Goal: Information Seeking & Learning: Find specific fact

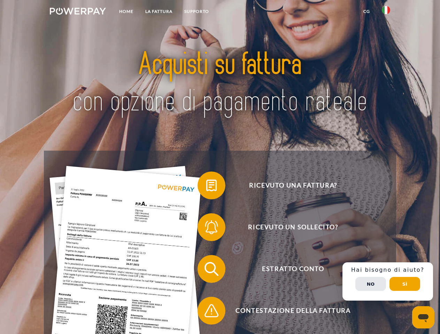
click at [78, 12] on img at bounding box center [78, 11] width 56 height 7
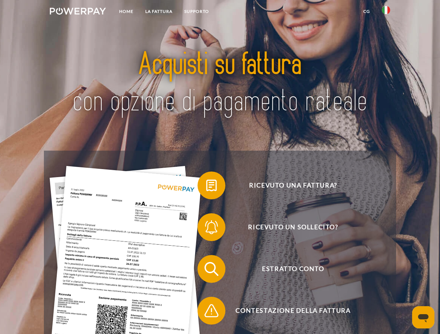
click at [386, 12] on img at bounding box center [386, 10] width 8 height 8
click at [366, 11] on link "CG" at bounding box center [366, 11] width 18 height 13
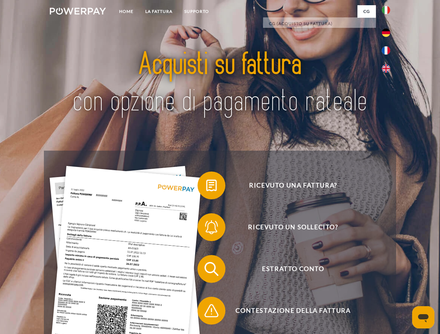
click at [206, 187] on span at bounding box center [201, 185] width 35 height 35
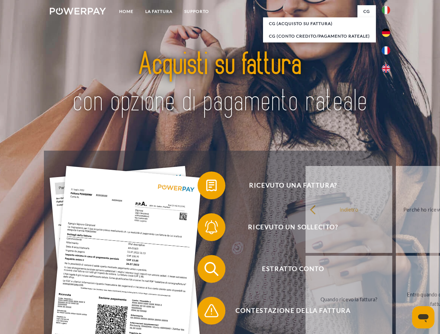
click at [206, 229] on span at bounding box center [201, 227] width 35 height 35
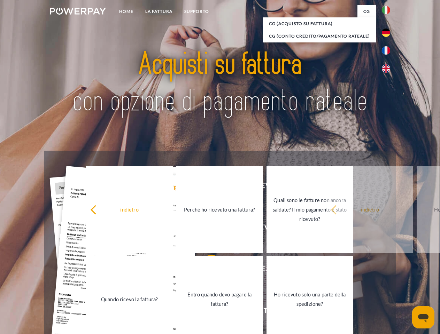
click at [206, 271] on link "Entro quando devo pagare la fattura?" at bounding box center [219, 299] width 87 height 87
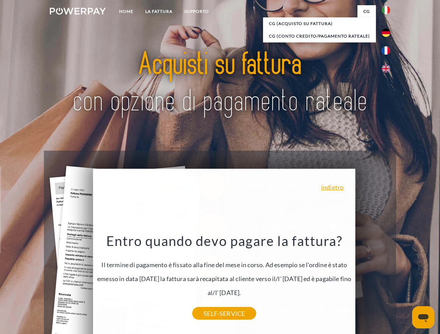
click at [388, 282] on div "Ricevuto una fattura? Ricevuto un sollecito? Estratto conto indietro" at bounding box center [220, 290] width 352 height 279
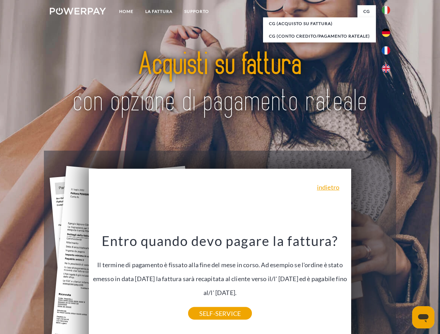
click at [371, 283] on span "Estratto conto" at bounding box center [293, 269] width 171 height 28
click at [405, 284] on header "Home LA FATTURA [GEOGRAPHIC_DATA]" at bounding box center [220, 240] width 440 height 481
